Goal: Task Accomplishment & Management: Manage account settings

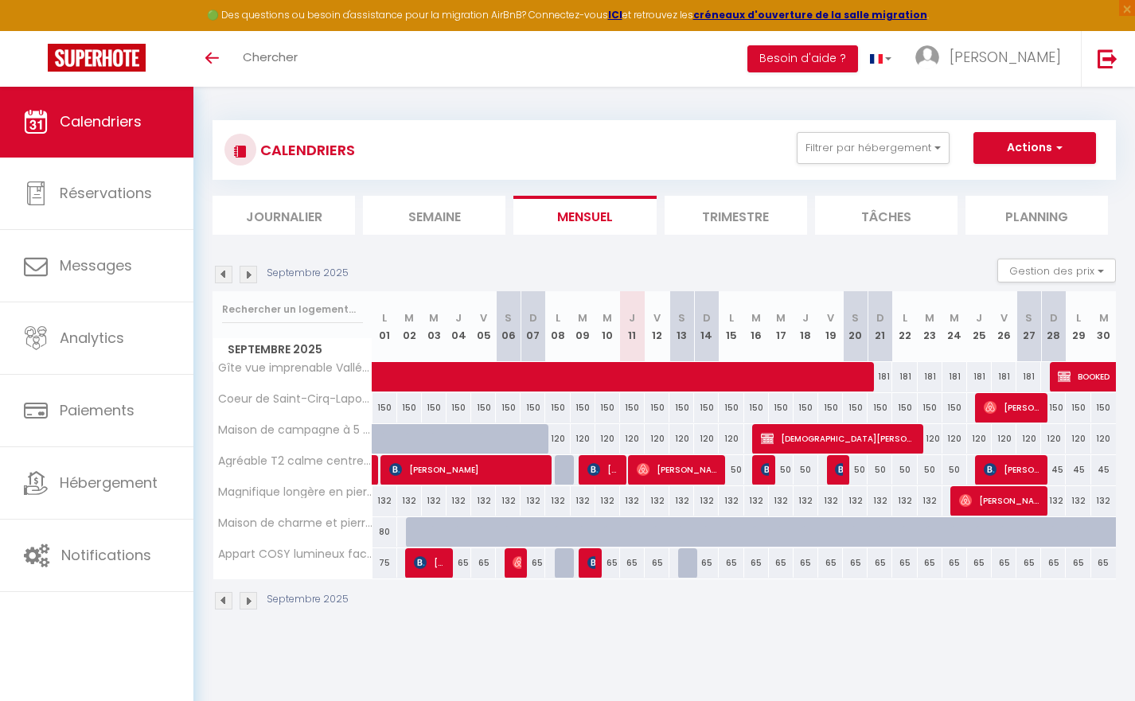
click at [225, 270] on img at bounding box center [224, 275] width 18 height 18
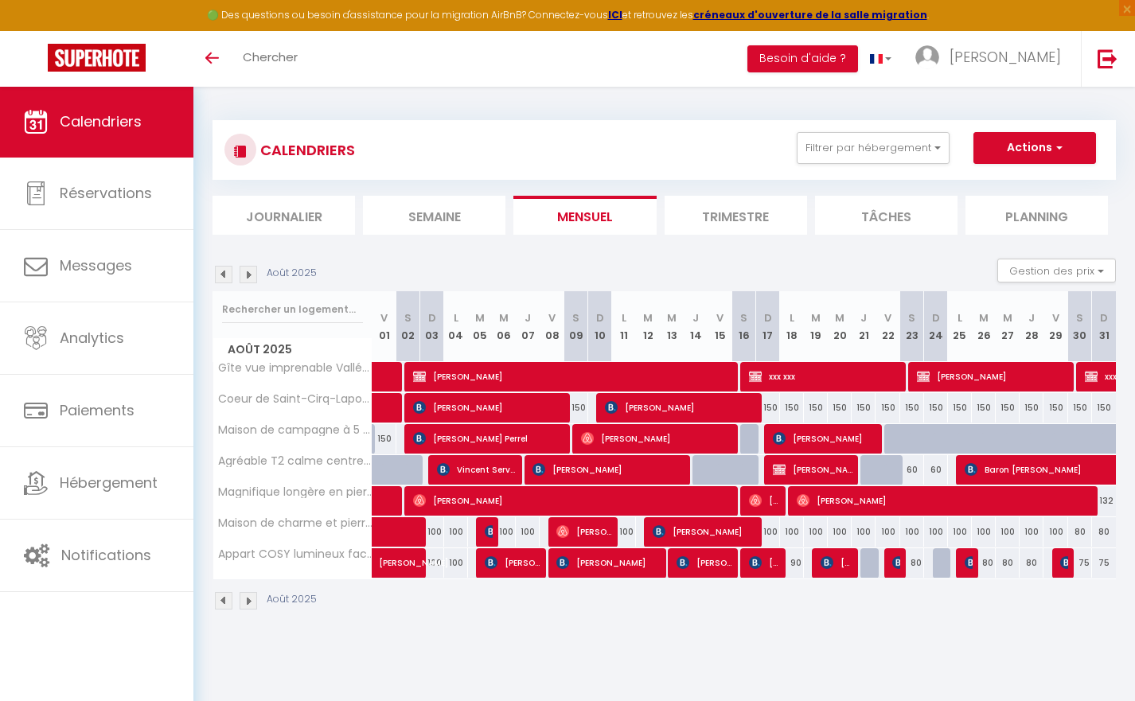
click at [781, 562] on div "90" at bounding box center [792, 562] width 24 height 29
type input "90"
type input "Lun 18 Août 2025"
type input "[DATE]"
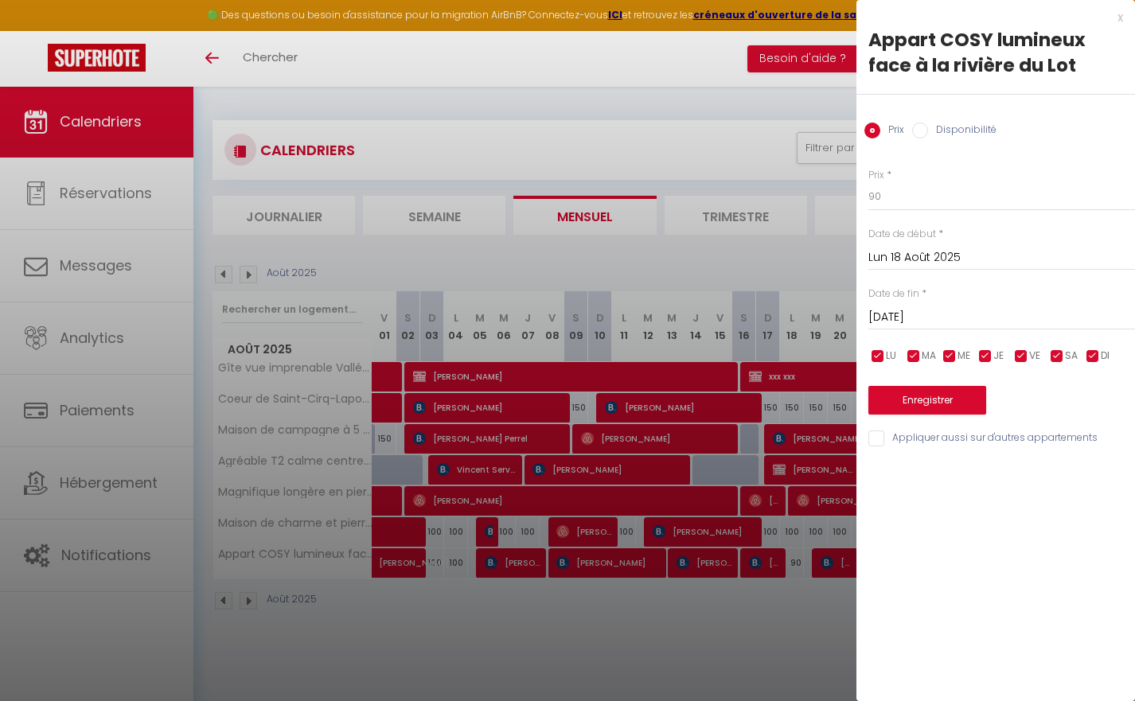
click at [1118, 18] on div "x" at bounding box center [989, 17] width 267 height 19
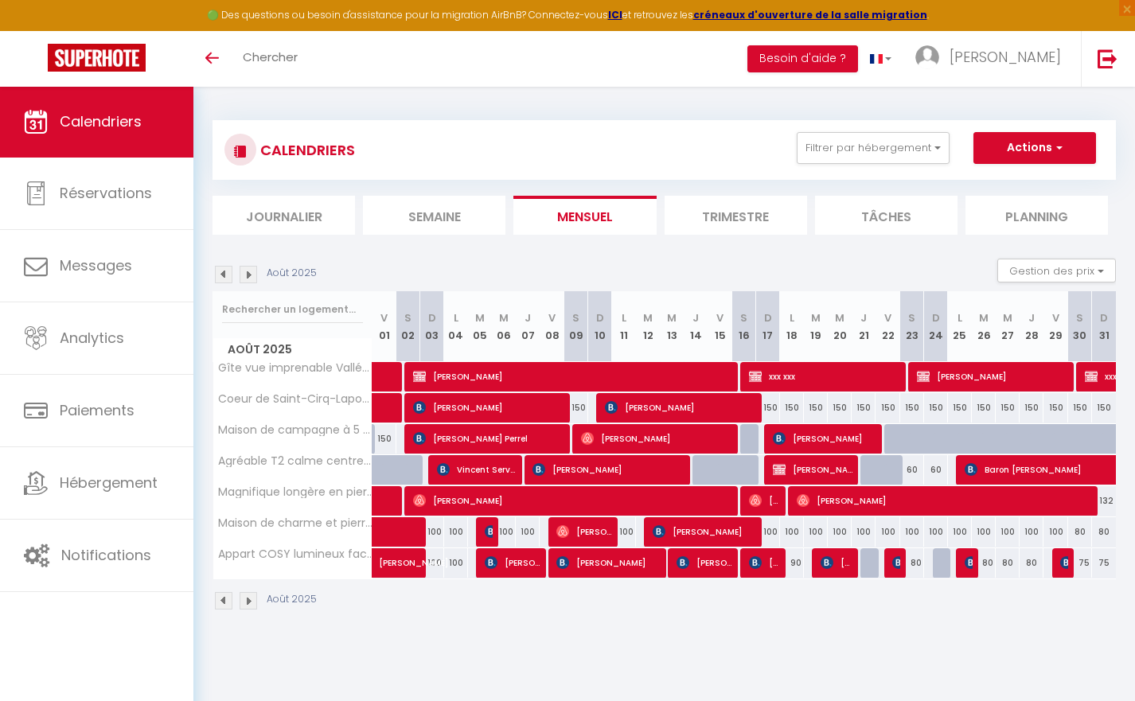
click at [774, 565] on span "[PERSON_NAME]" at bounding box center [765, 563] width 32 height 30
select select "OK"
select select "0"
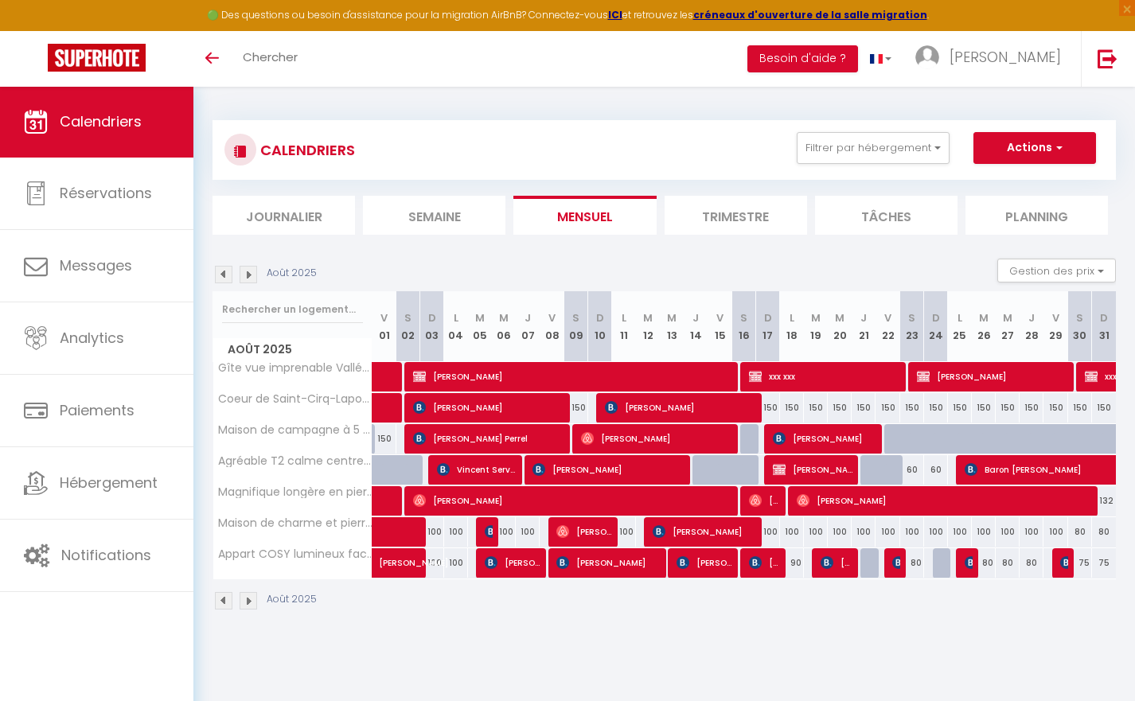
select select "1"
select select
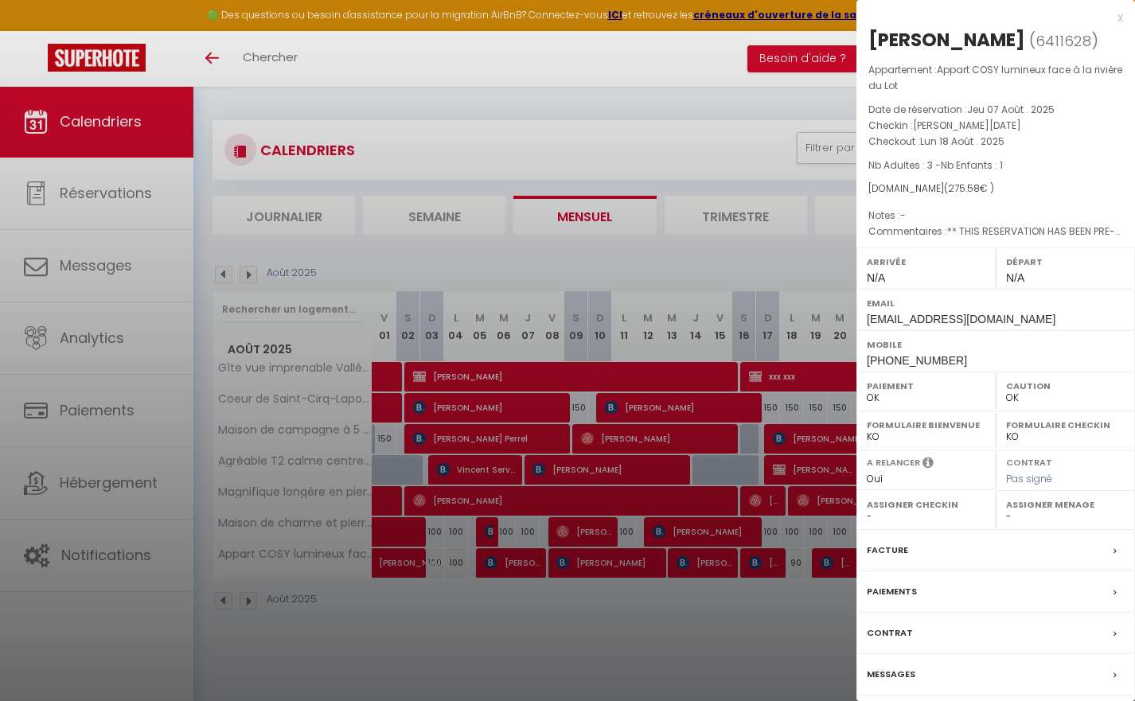
click at [783, 633] on div at bounding box center [567, 350] width 1135 height 701
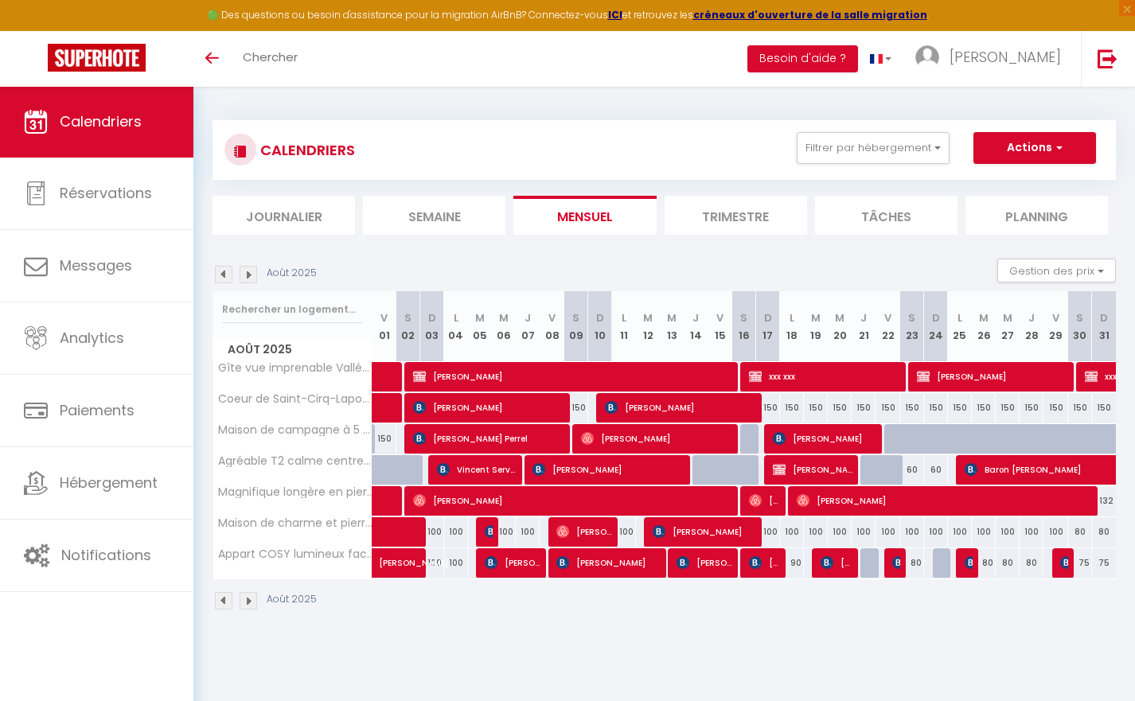
click at [829, 556] on img at bounding box center [826, 562] width 13 height 13
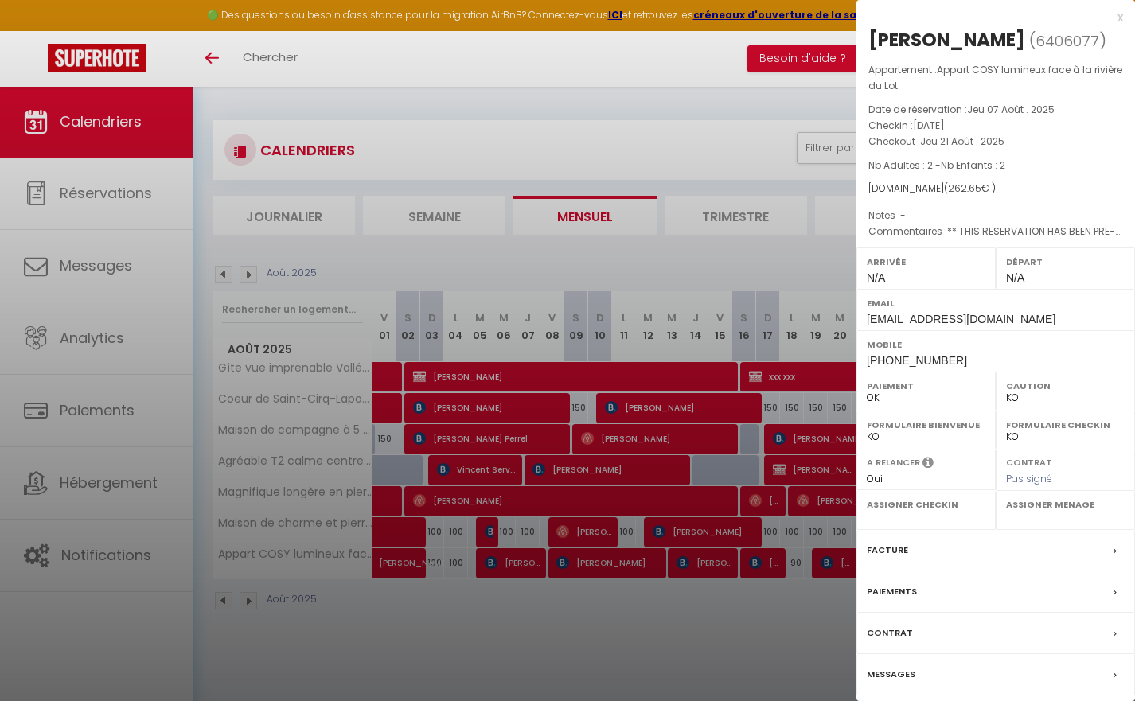
click at [819, 596] on div at bounding box center [567, 350] width 1135 height 701
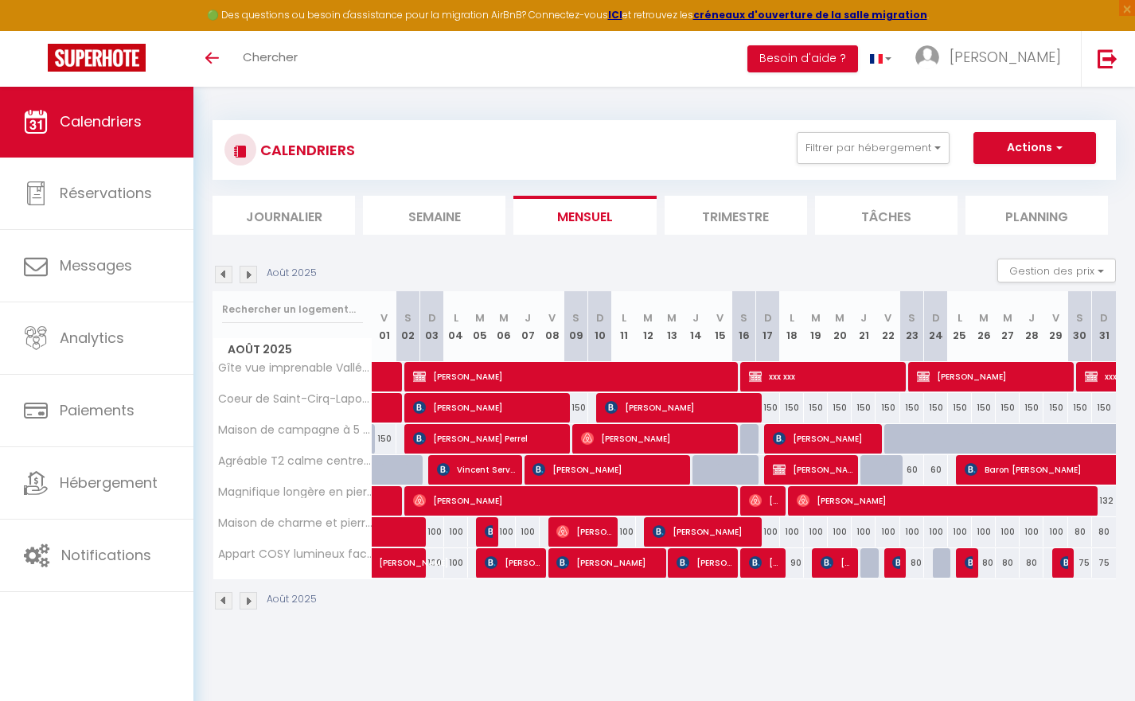
click at [840, 565] on span "[PERSON_NAME]" at bounding box center [836, 563] width 32 height 30
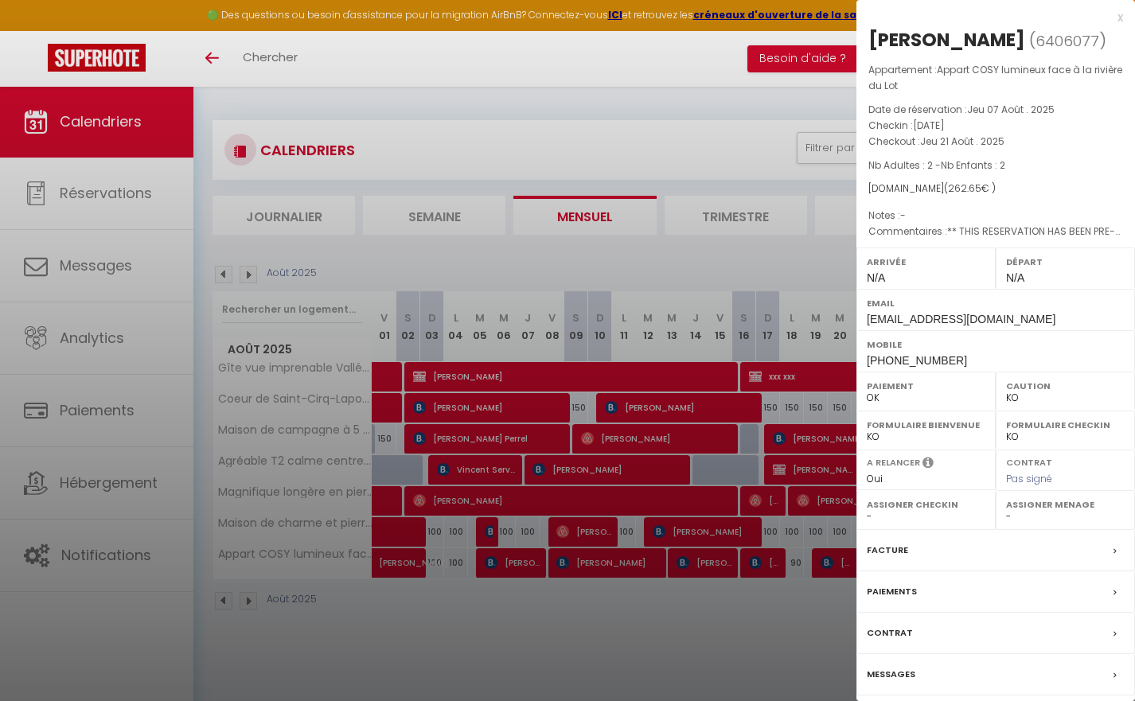
click at [473, 664] on div at bounding box center [567, 350] width 1135 height 701
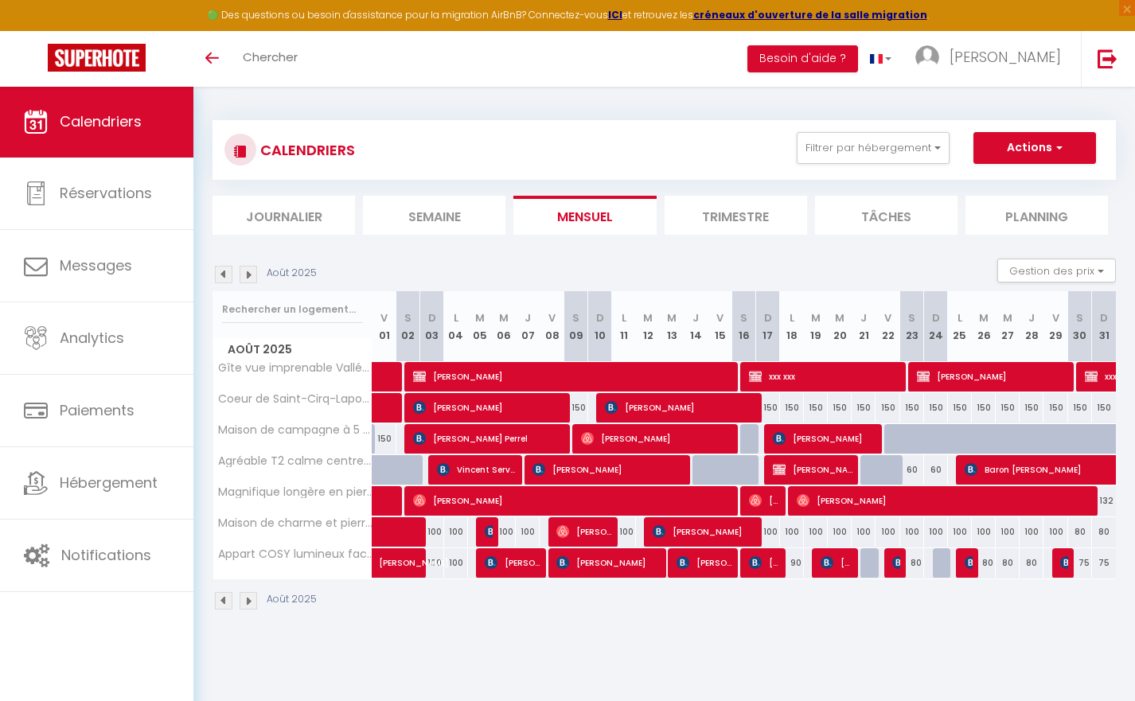
click at [831, 567] on img at bounding box center [826, 562] width 13 height 13
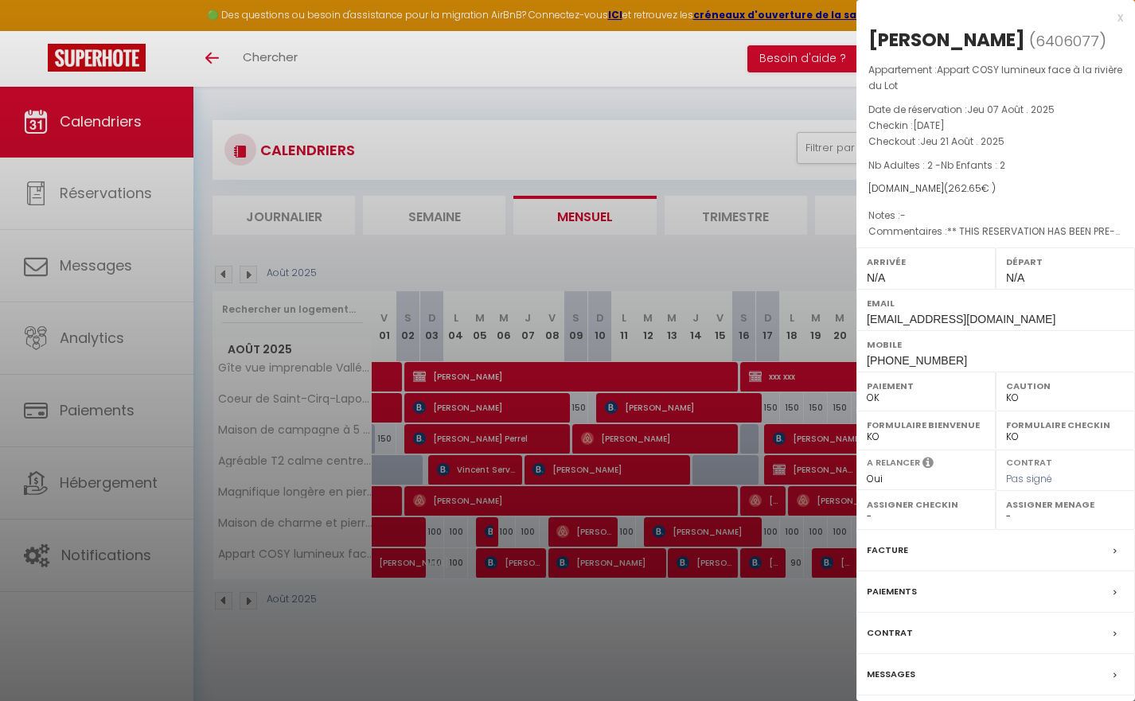
click at [824, 608] on div at bounding box center [567, 350] width 1135 height 701
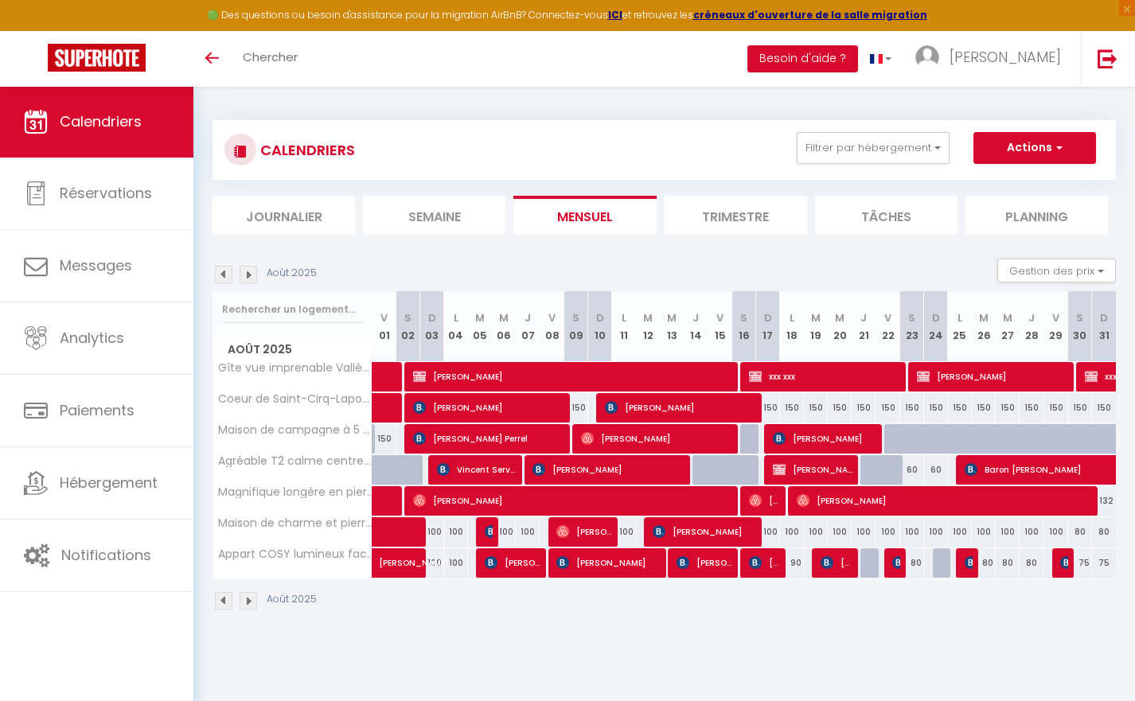
click at [851, 570] on span "[PERSON_NAME]" at bounding box center [836, 563] width 32 height 30
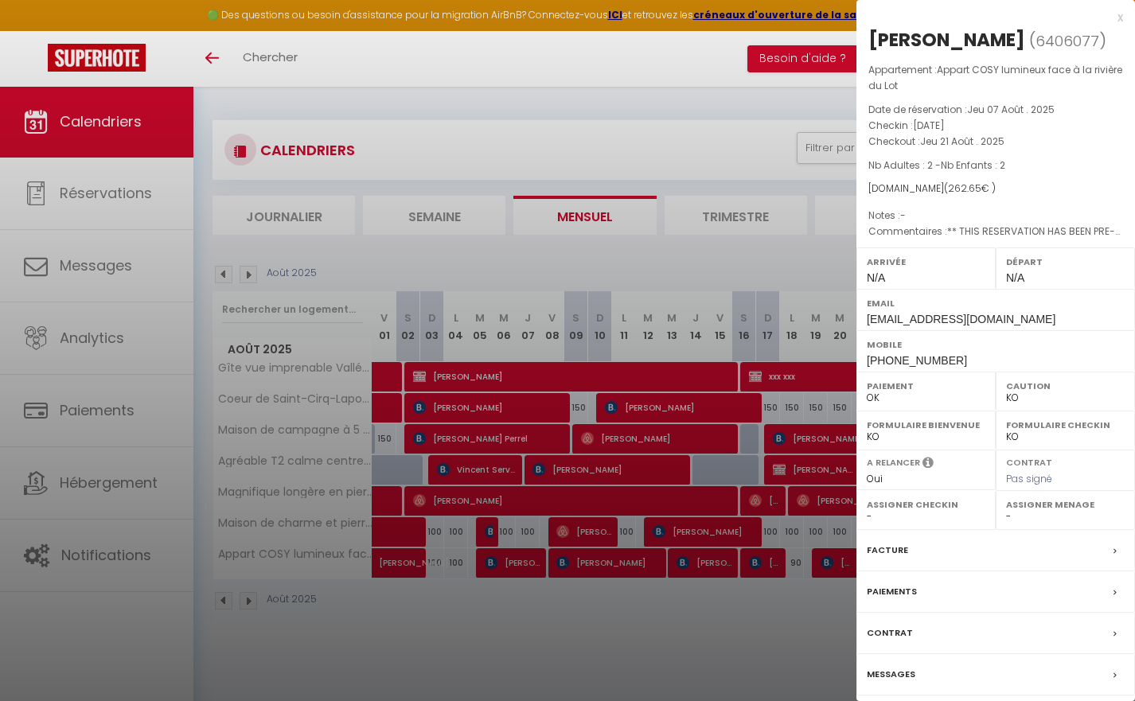
click at [801, 624] on div at bounding box center [567, 350] width 1135 height 701
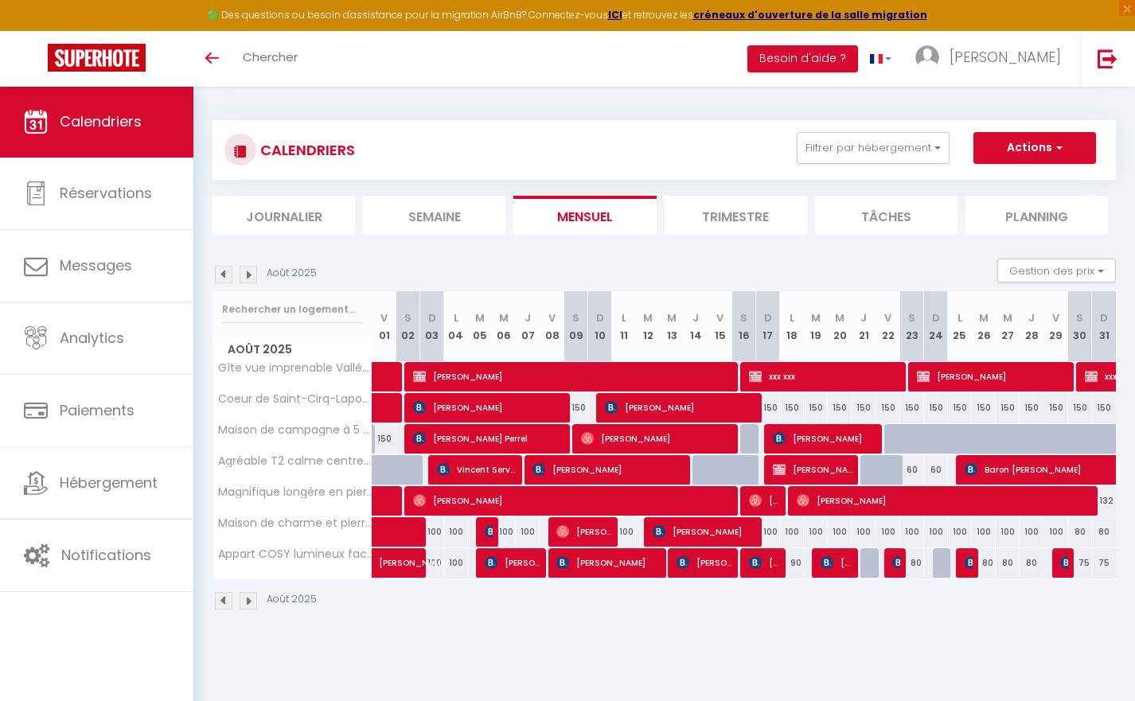
click at [844, 568] on span "[PERSON_NAME]" at bounding box center [836, 563] width 32 height 30
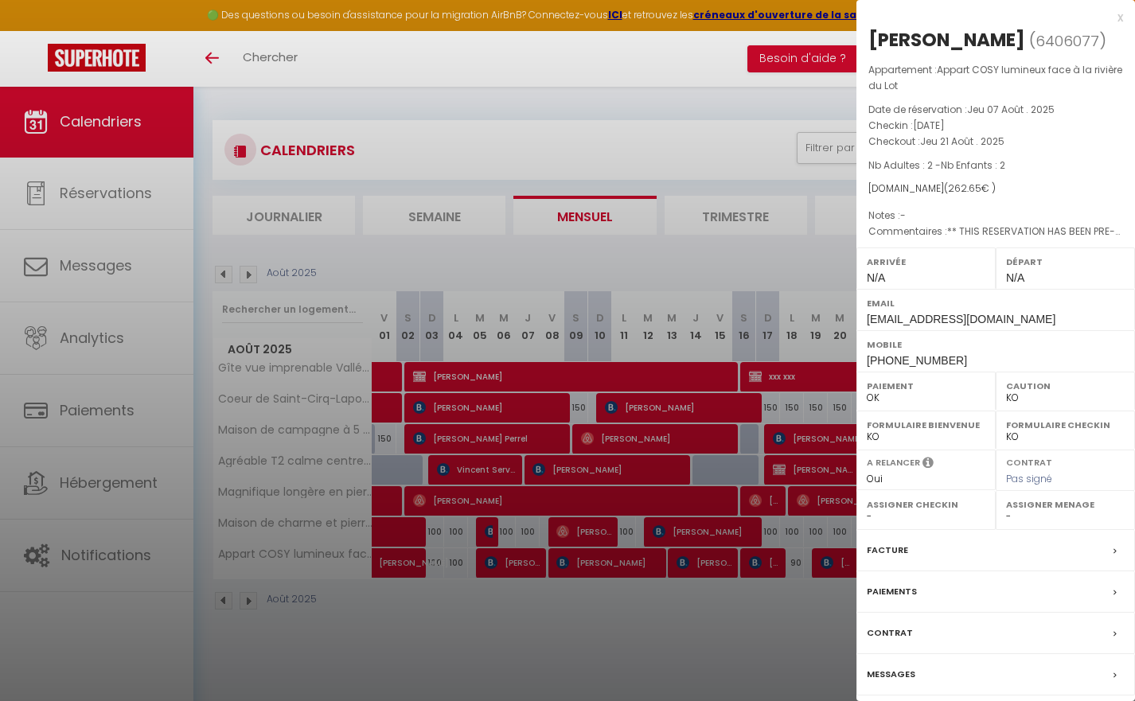
click at [646, 613] on div at bounding box center [567, 350] width 1135 height 701
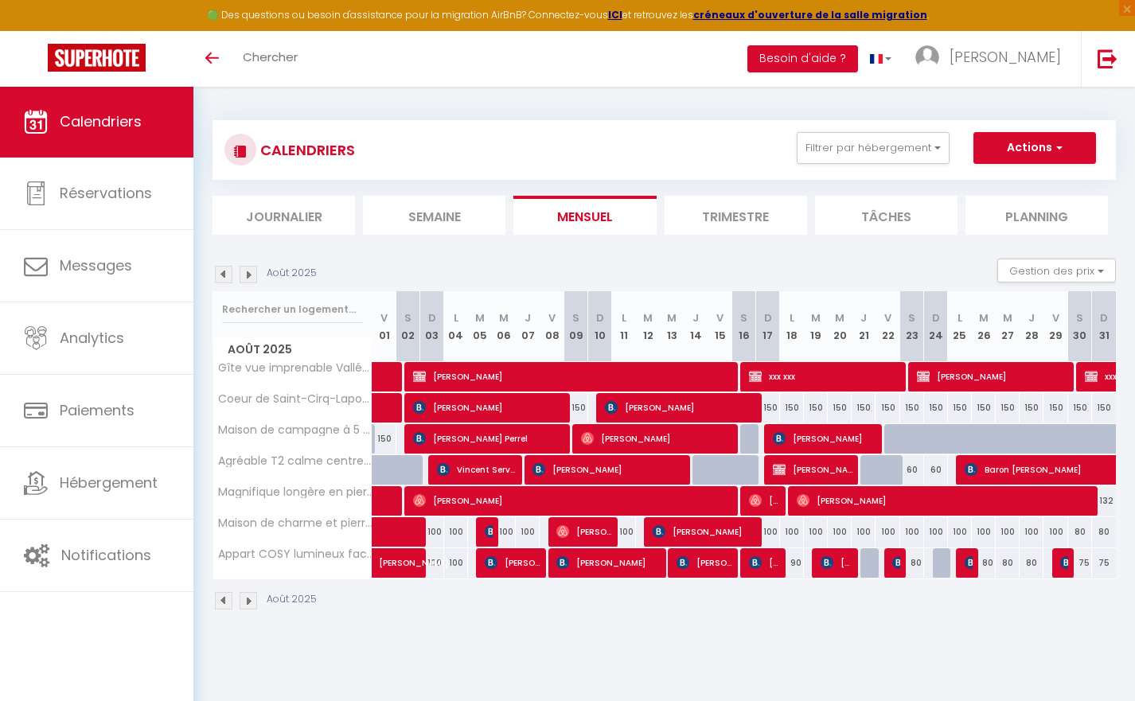
click at [768, 564] on span "[PERSON_NAME]" at bounding box center [765, 563] width 32 height 30
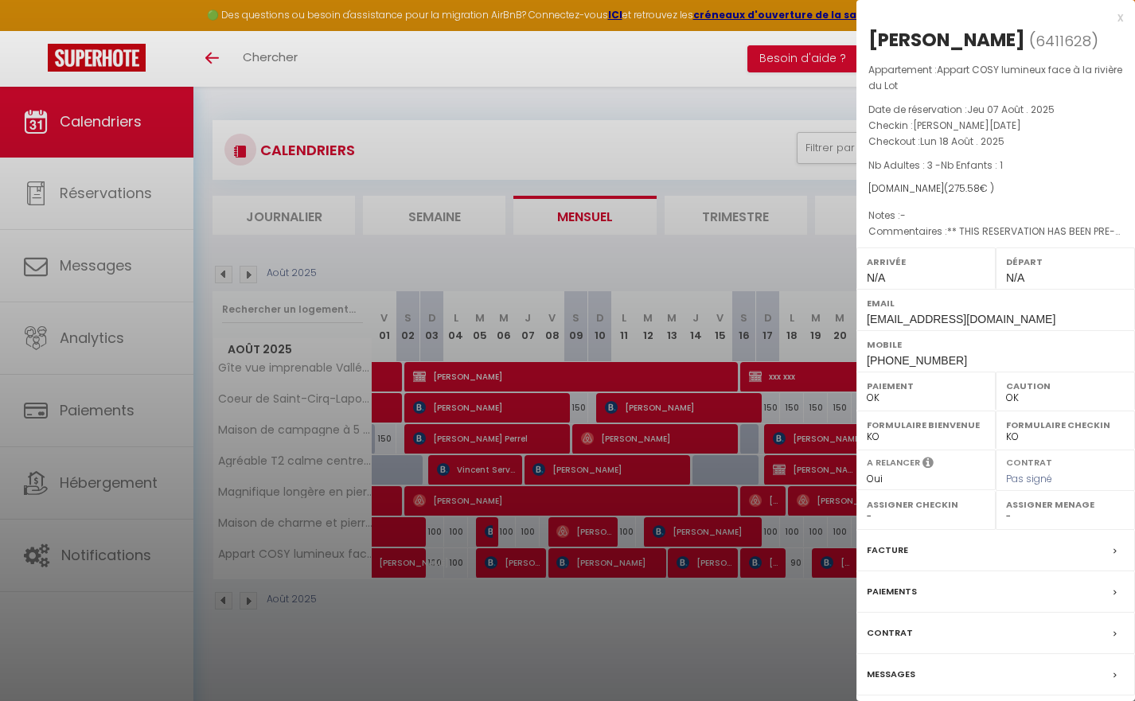
click at [783, 633] on div at bounding box center [567, 350] width 1135 height 701
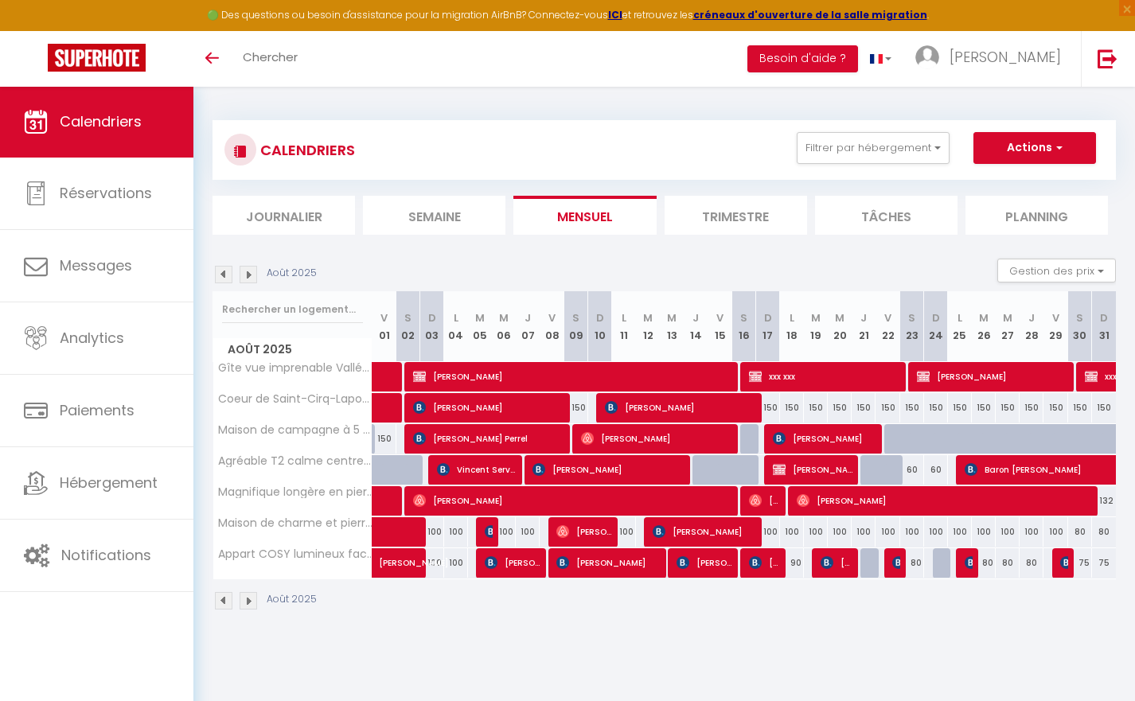
click at [831, 566] on img at bounding box center [826, 562] width 13 height 13
select select "KO"
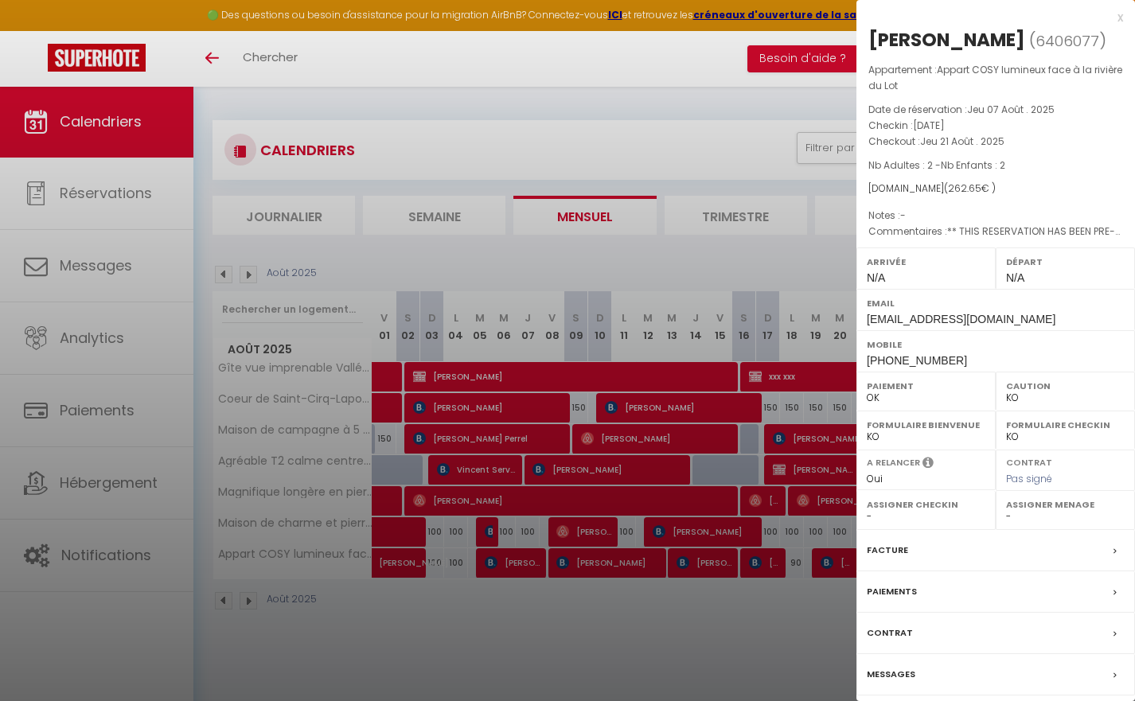
click at [816, 618] on div at bounding box center [567, 350] width 1135 height 701
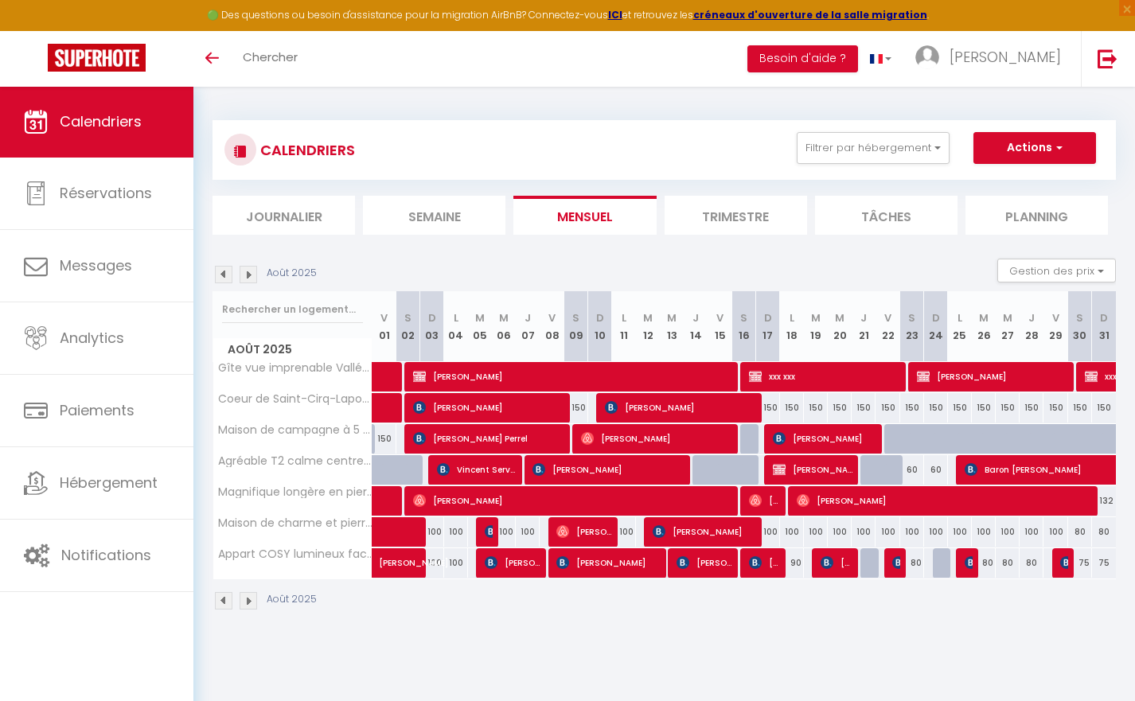
click at [894, 567] on img at bounding box center [898, 562] width 13 height 13
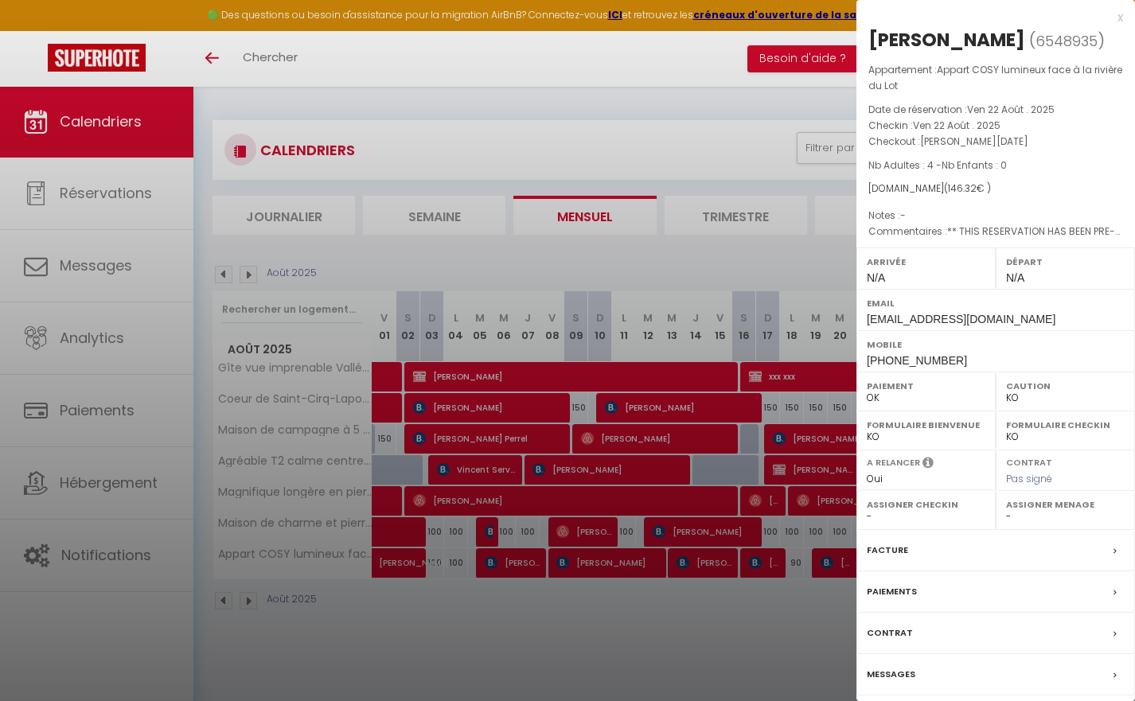
click at [813, 611] on div at bounding box center [567, 350] width 1135 height 701
